Goal: Information Seeking & Learning: Learn about a topic

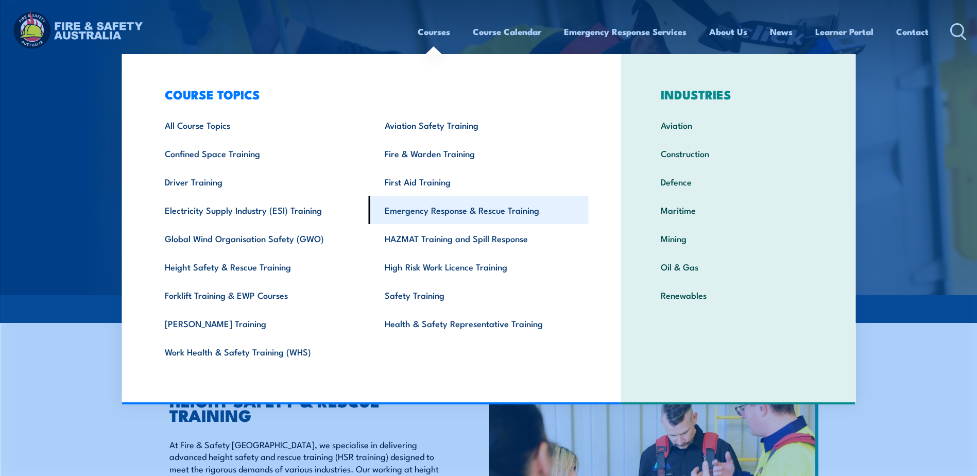
click at [446, 208] on link "Emergency Response & Rescue Training" at bounding box center [479, 210] width 220 height 28
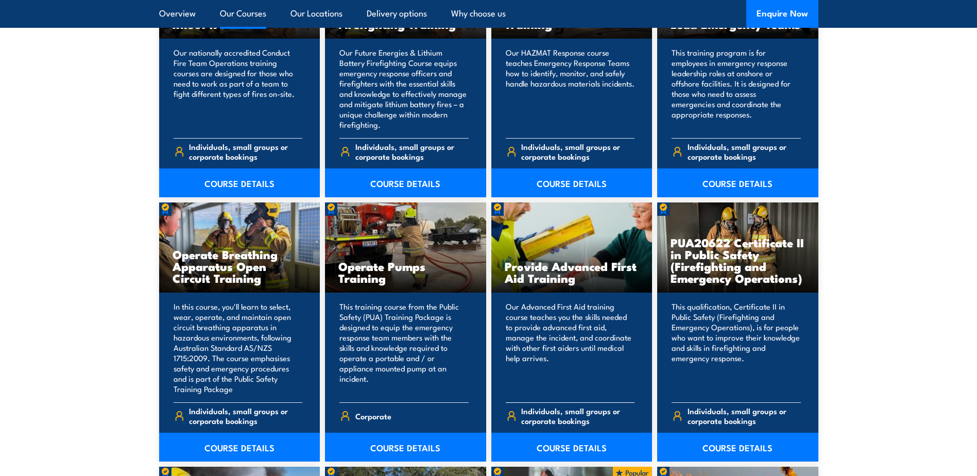
scroll to position [1442, 0]
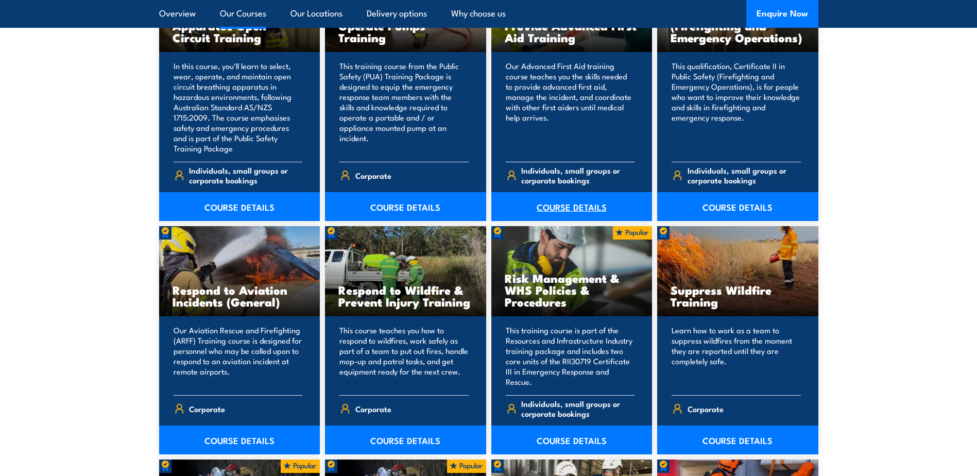
click at [560, 206] on link "COURSE DETAILS" at bounding box center [571, 206] width 161 height 29
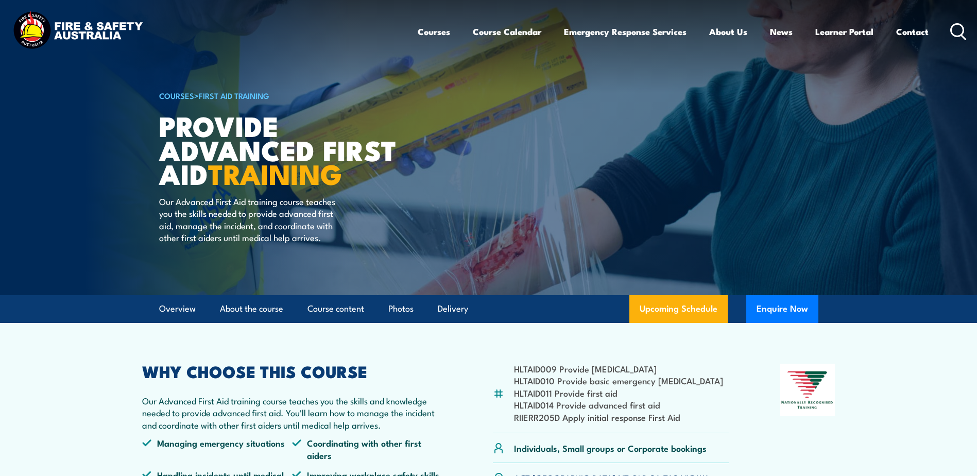
scroll to position [241, 0]
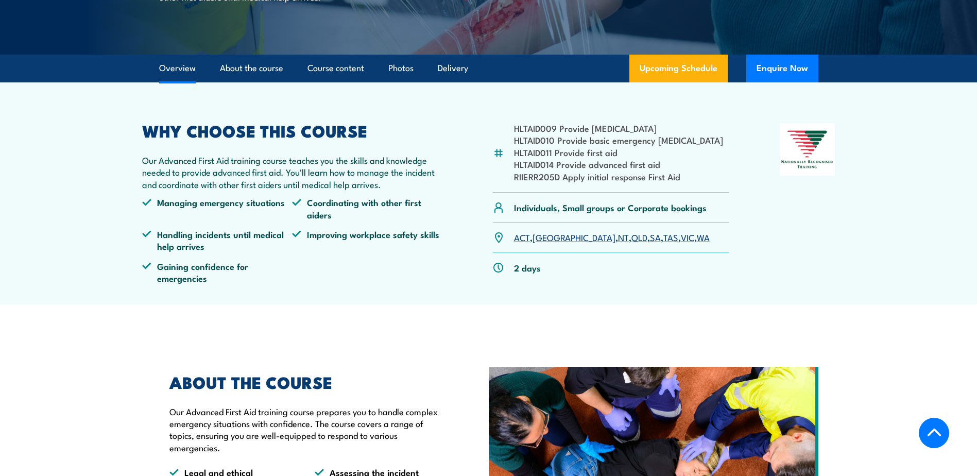
click at [631, 238] on link "QLD" at bounding box center [639, 237] width 16 height 12
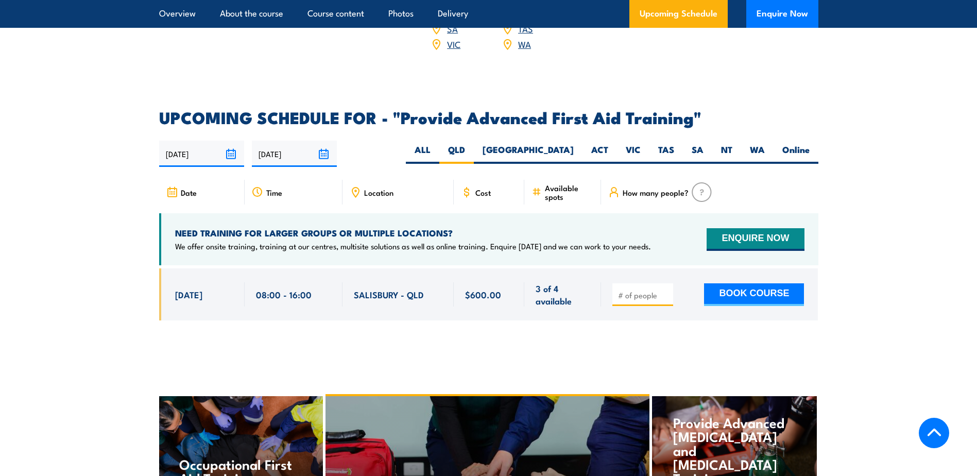
scroll to position [1793, 0]
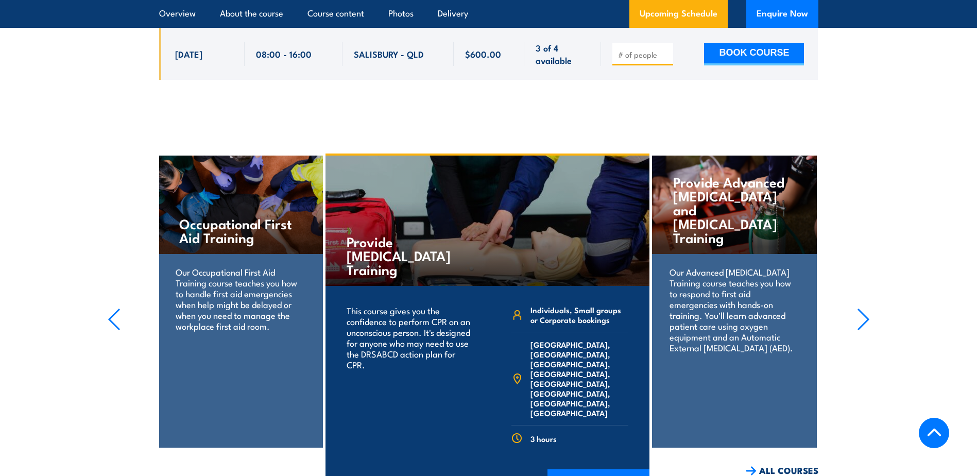
click at [749, 389] on div "Provide Advanced Resuscitation and Oxygen Therapy Training Our Advanced Resusci…" at bounding box center [734, 302] width 164 height 292
click at [750, 310] on p "Our Advanced Resuscitation Training course teaches you how to respond to first …" at bounding box center [734, 309] width 129 height 87
click at [746, 209] on h4 "Provide Advanced Resuscitation and Oxygen Therapy Training" at bounding box center [734, 210] width 122 height 70
click at [752, 306] on p "Our Advanced Resuscitation Training course teaches you how to respond to first …" at bounding box center [734, 309] width 129 height 87
click at [743, 353] on div "Provide Advanced Resuscitation and Oxygen Therapy Training Our Advanced Resusci…" at bounding box center [734, 302] width 164 height 292
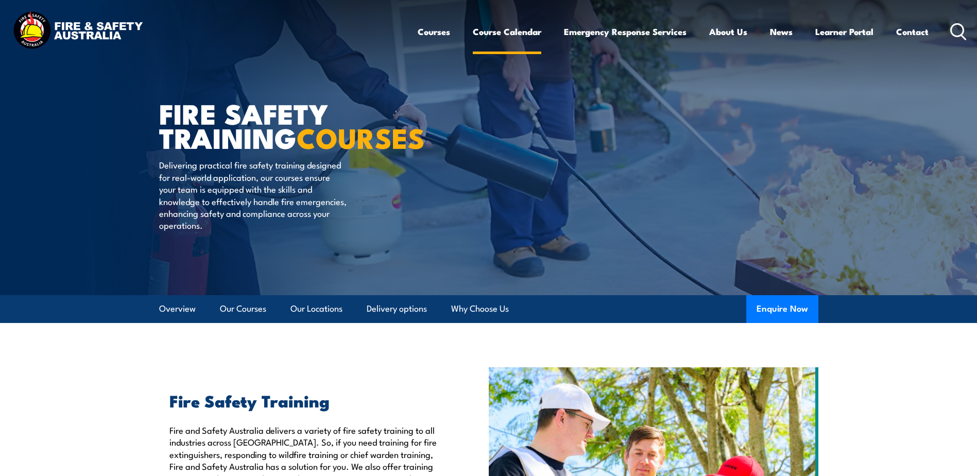
click at [503, 35] on link "Course Calendar" at bounding box center [507, 31] width 68 height 27
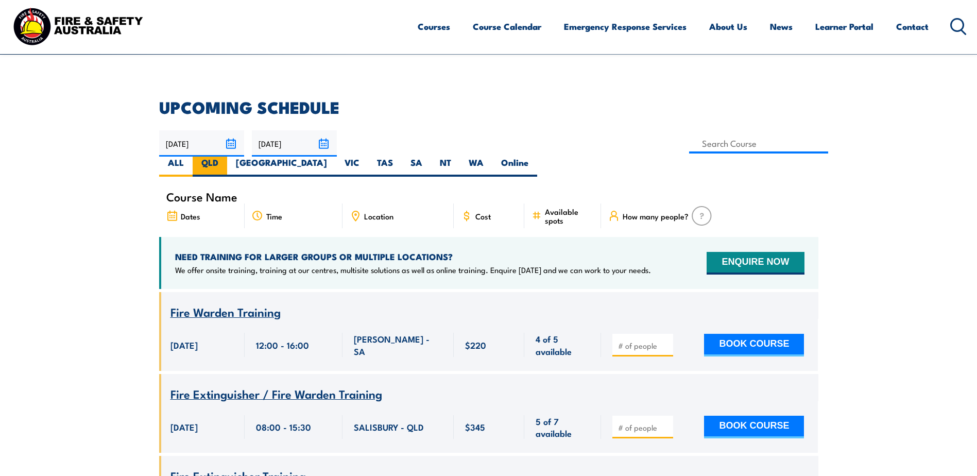
click at [227, 157] on label "QLD" at bounding box center [210, 167] width 35 height 20
click at [225, 157] on input "QLD" at bounding box center [221, 160] width 7 height 7
radio input "true"
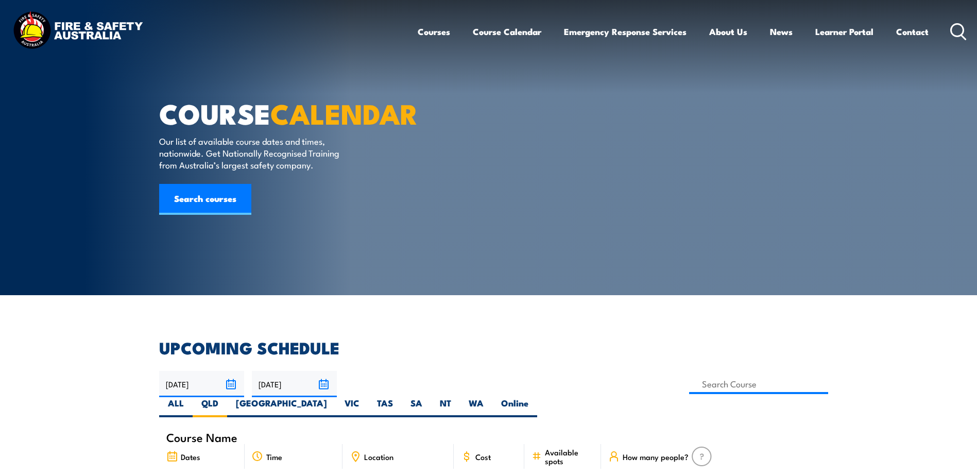
scroll to position [241, 0]
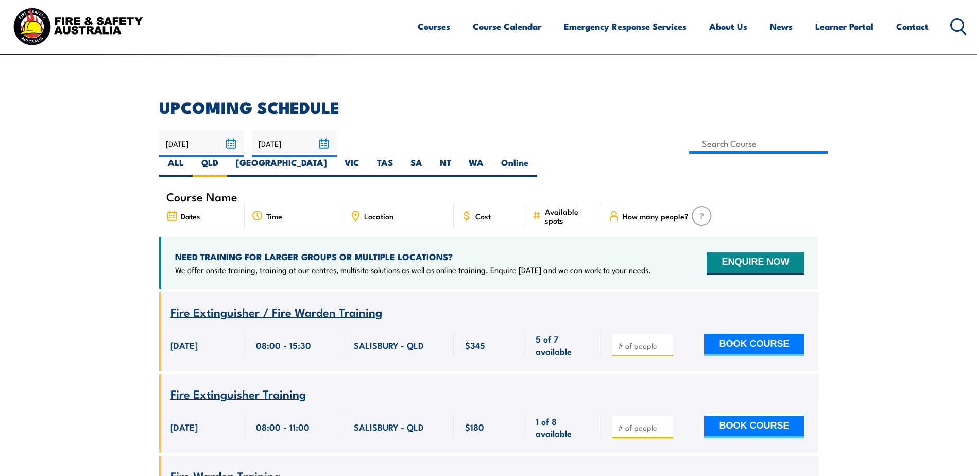
click at [369, 212] on span "Location" at bounding box center [378, 216] width 29 height 9
click at [350, 210] on icon at bounding box center [355, 215] width 11 height 11
click at [355, 210] on icon at bounding box center [355, 215] width 11 height 11
click at [689, 137] on input at bounding box center [759, 143] width 140 height 20
type input "HLT21020 Certificate II in Medical Services First Response"
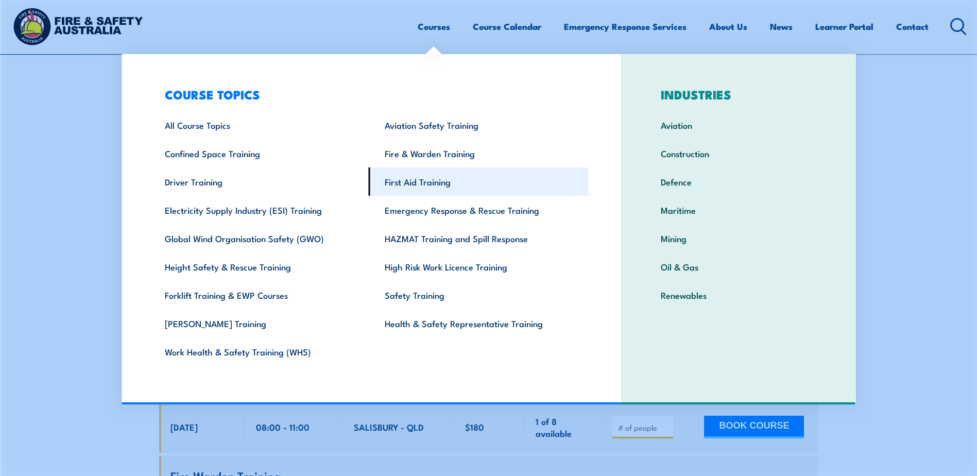
click at [435, 185] on link "First Aid Training" at bounding box center [479, 181] width 220 height 28
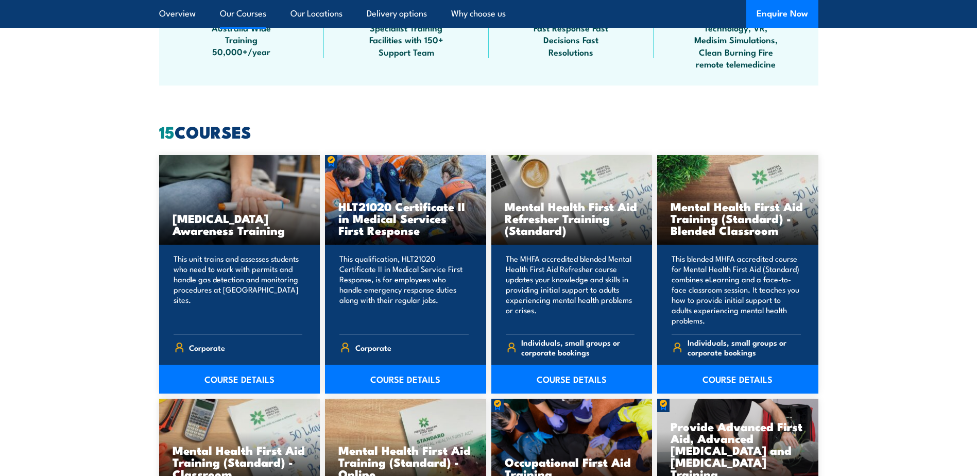
scroll to position [962, 0]
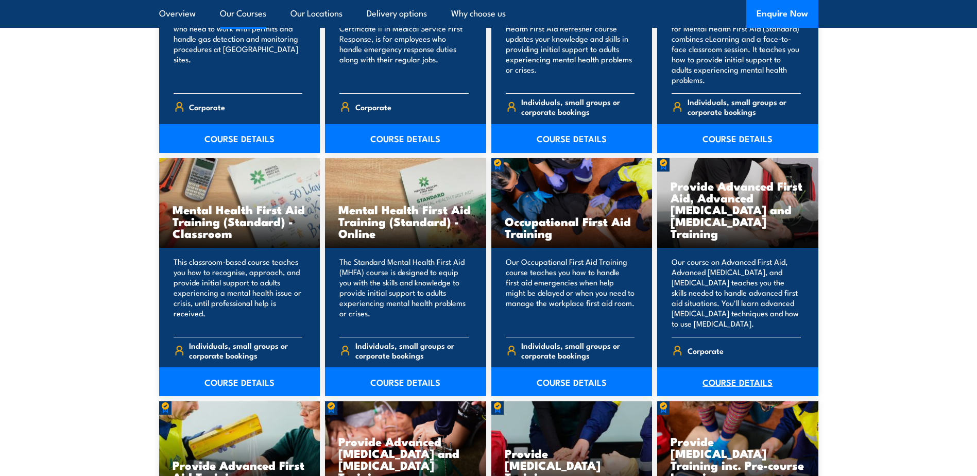
click at [735, 383] on link "COURSE DETAILS" at bounding box center [737, 381] width 161 height 29
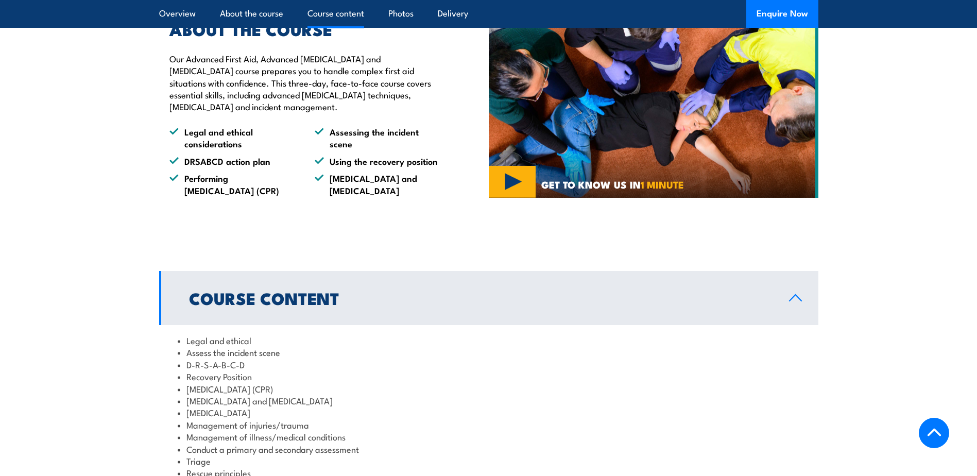
scroll to position [691, 0]
